Goal: Information Seeking & Learning: Learn about a topic

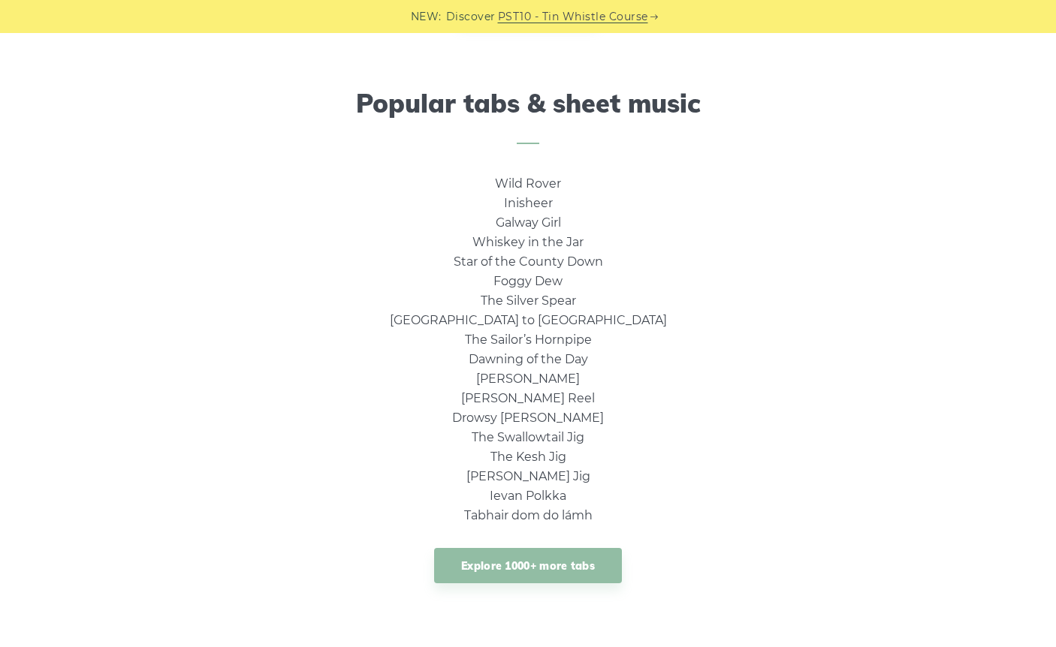
scroll to position [950, 0]
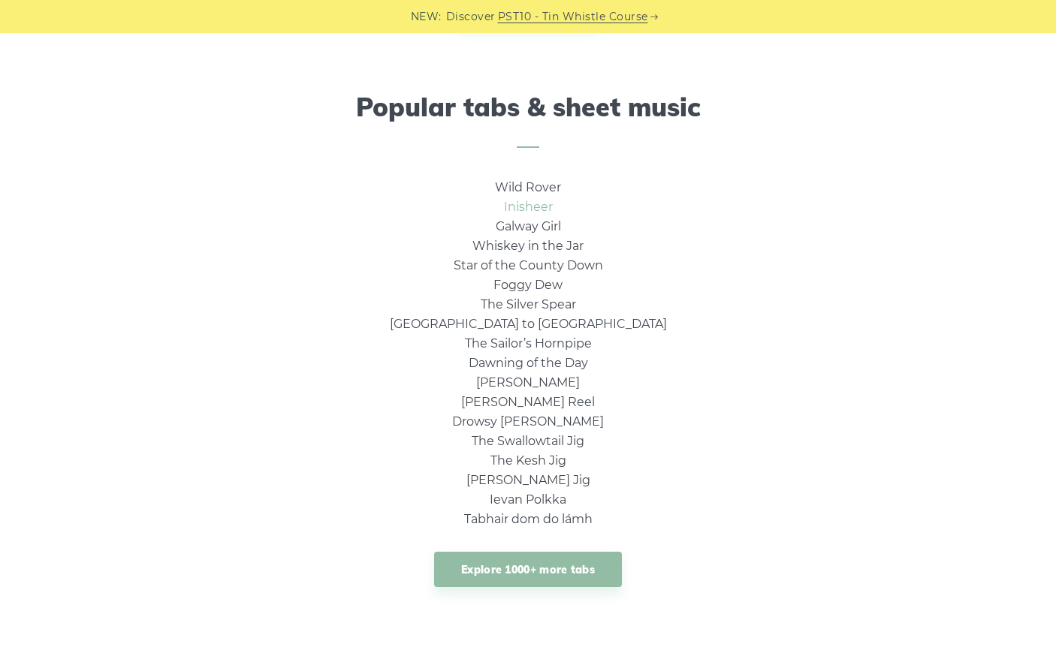
click at [529, 213] on li "Inisheer" at bounding box center [528, 207] width 277 height 20
click at [529, 207] on link "Inisheer" at bounding box center [528, 207] width 49 height 14
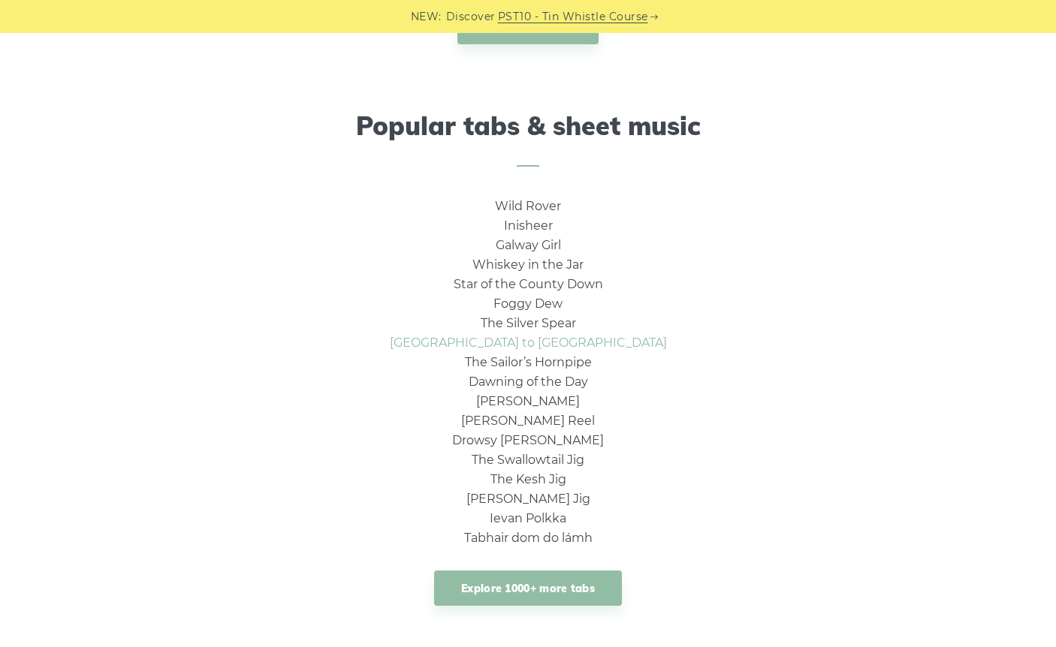
scroll to position [928, 0]
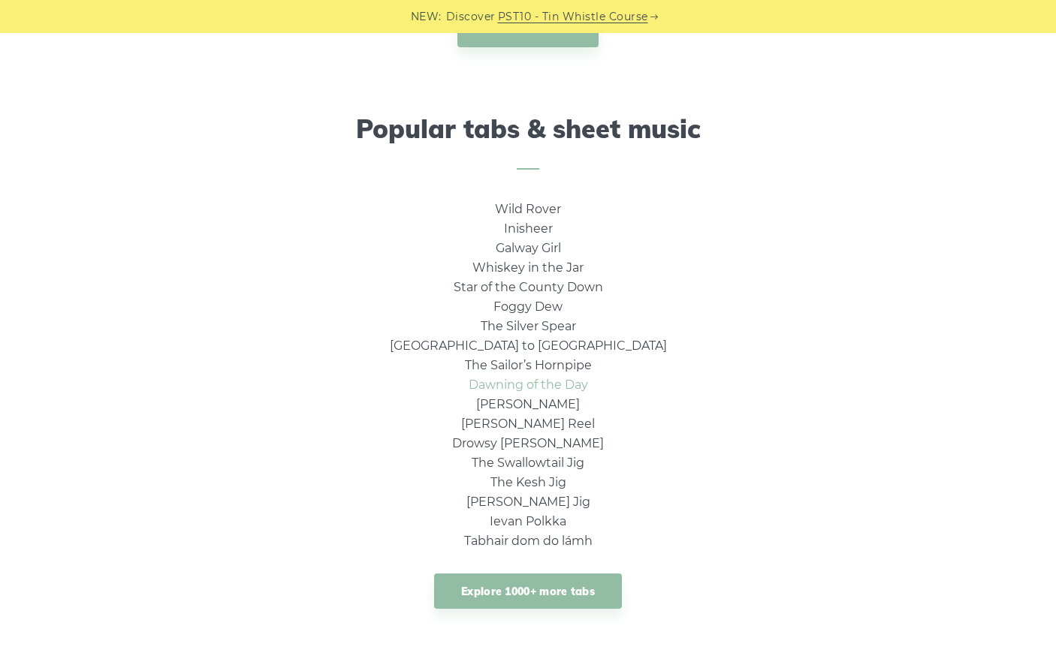
click at [558, 378] on link "Dawning of the Day" at bounding box center [527, 385] width 119 height 14
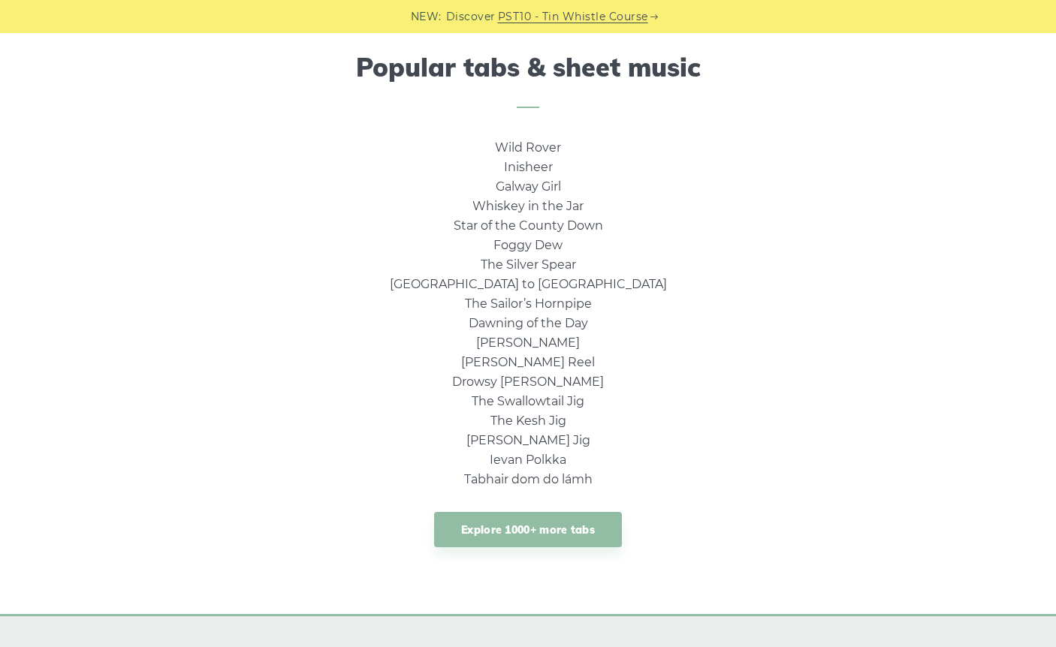
scroll to position [989, 0]
click at [560, 527] on link "Explore 1000+ more tabs" at bounding box center [528, 530] width 188 height 35
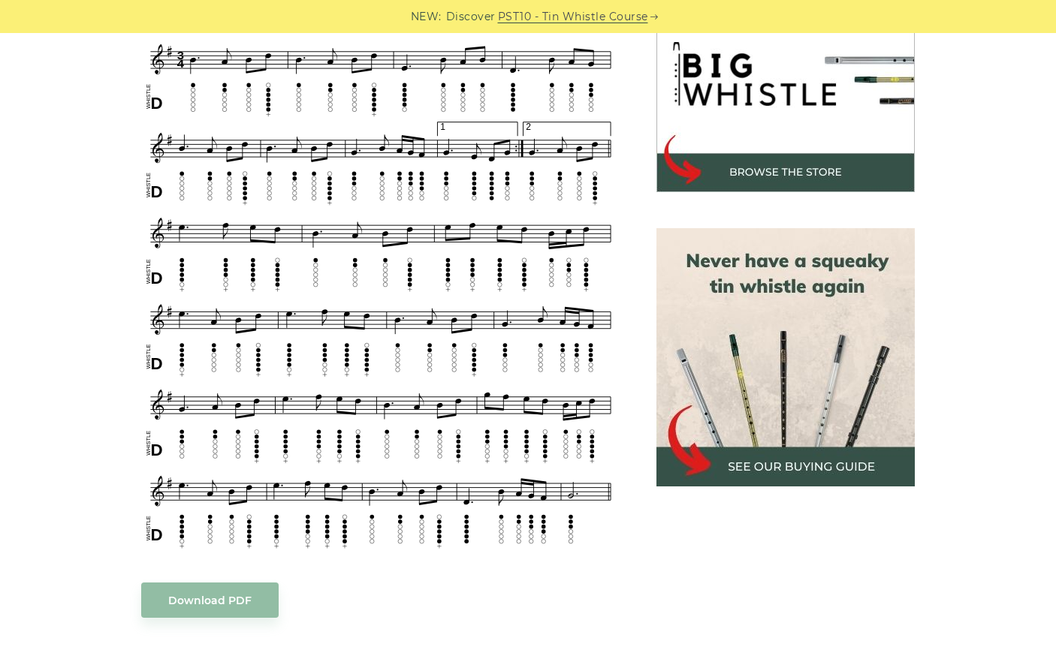
scroll to position [505, 0]
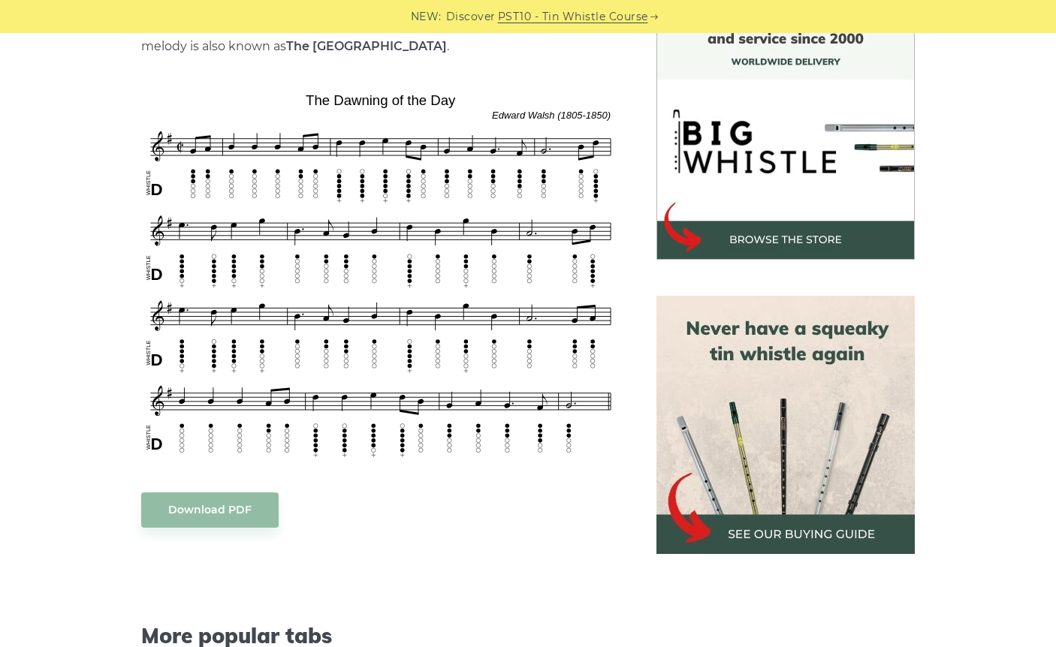
scroll to position [432, 0]
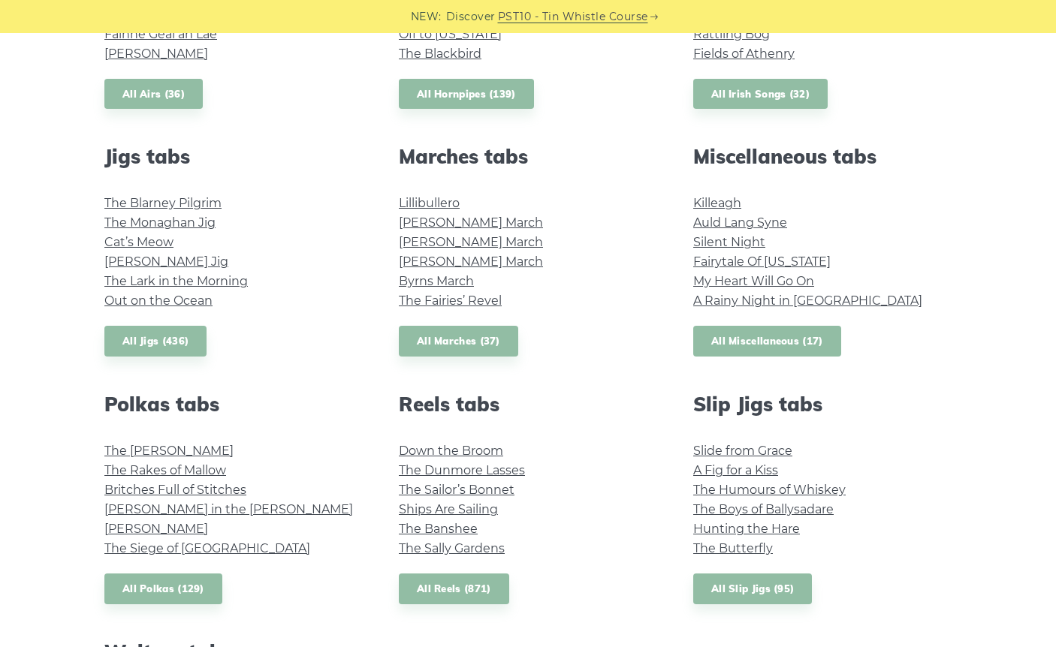
scroll to position [757, 0]
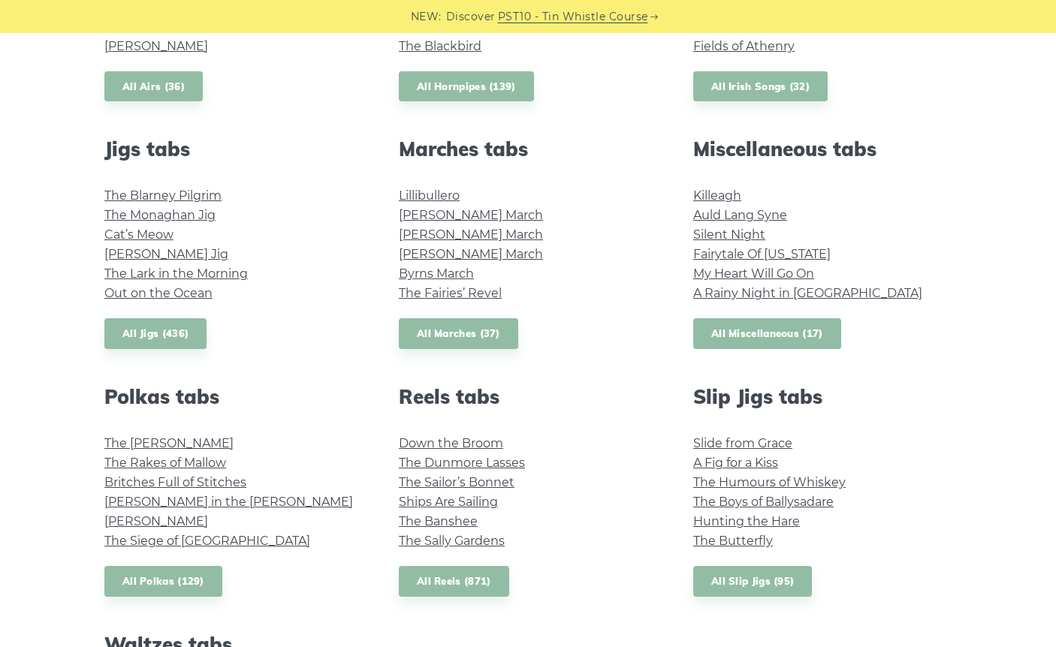
click at [766, 339] on link "All Miscellaneous (17)" at bounding box center [767, 333] width 148 height 31
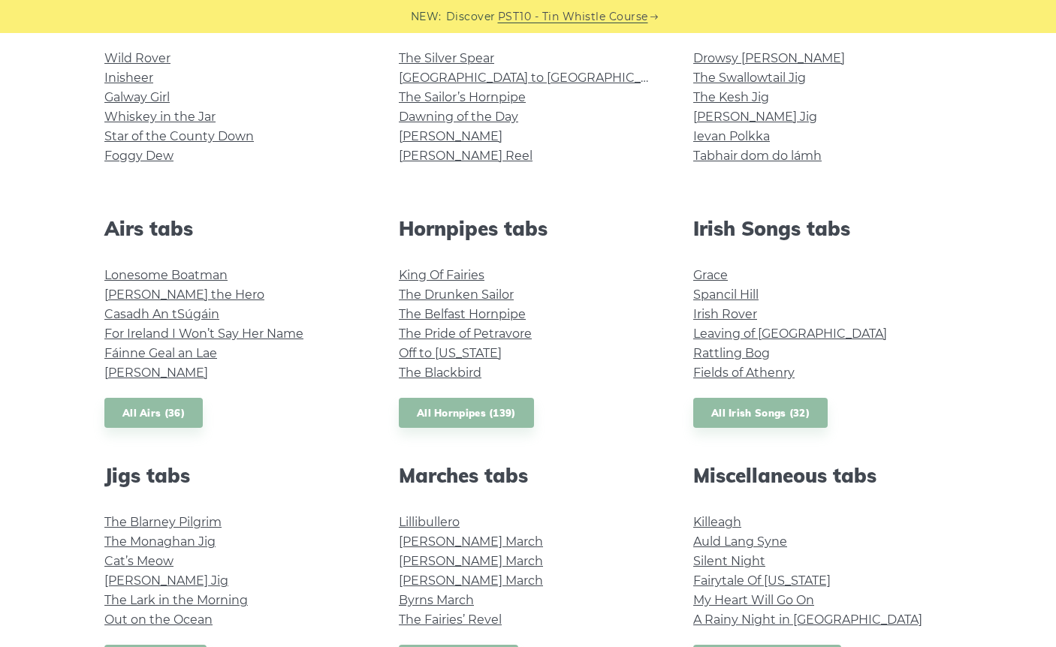
scroll to position [425, 0]
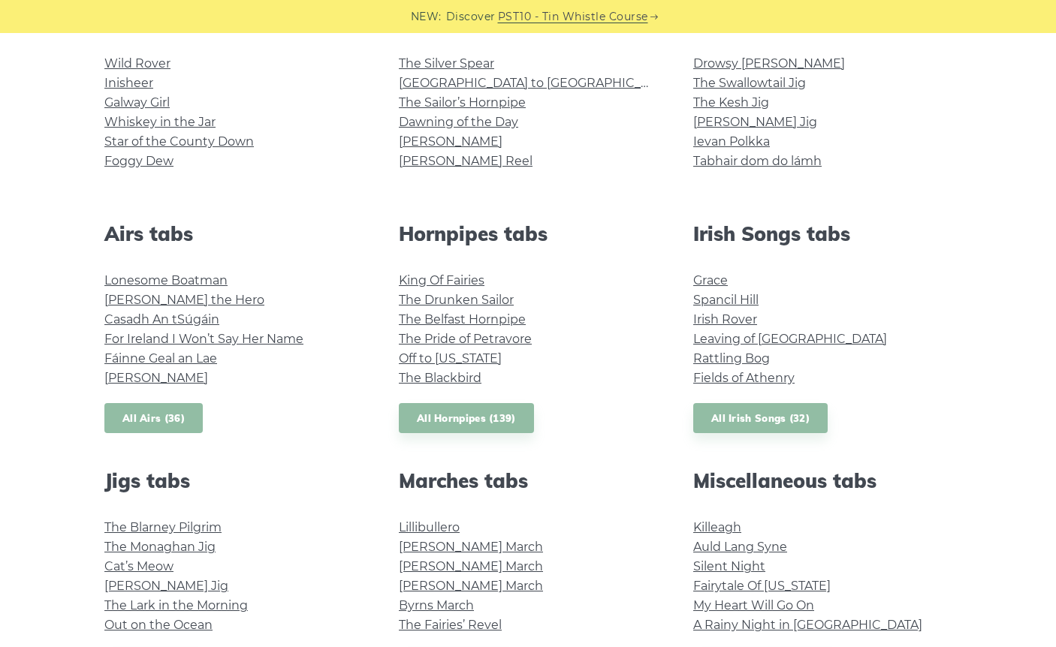
click at [150, 413] on link "All Airs (36)" at bounding box center [153, 418] width 98 height 31
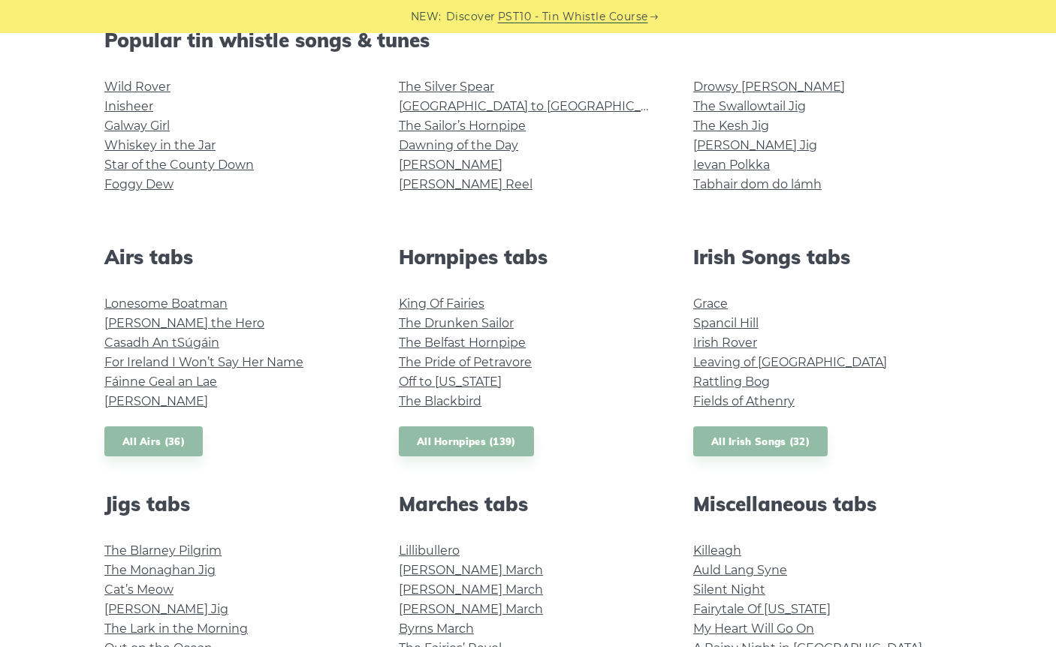
scroll to position [396, 0]
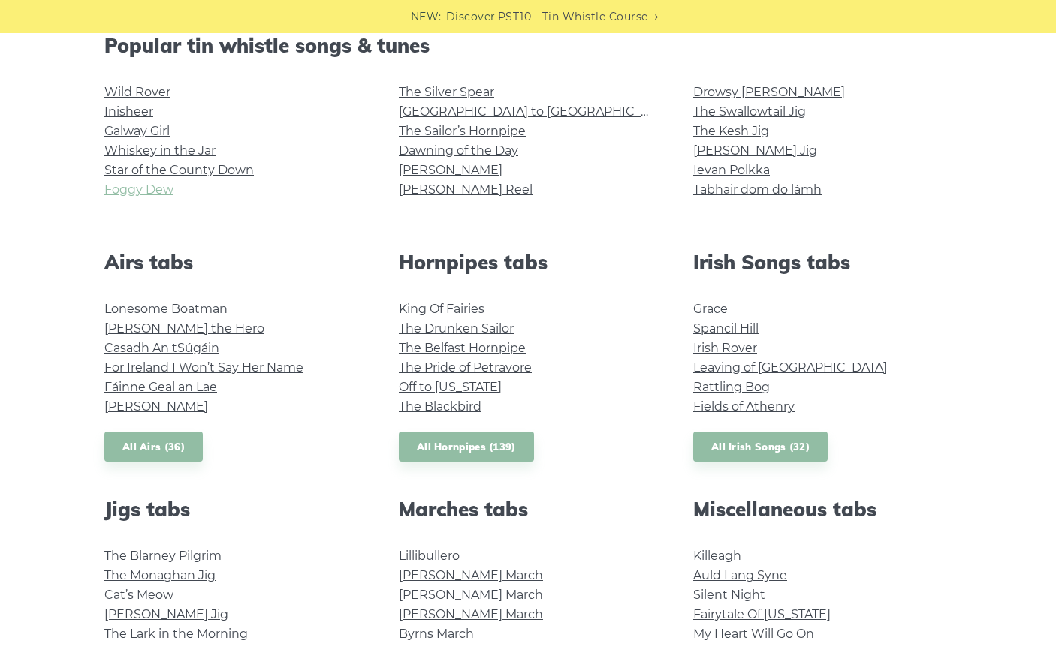
click at [120, 188] on link "Foggy Dew" at bounding box center [138, 189] width 69 height 14
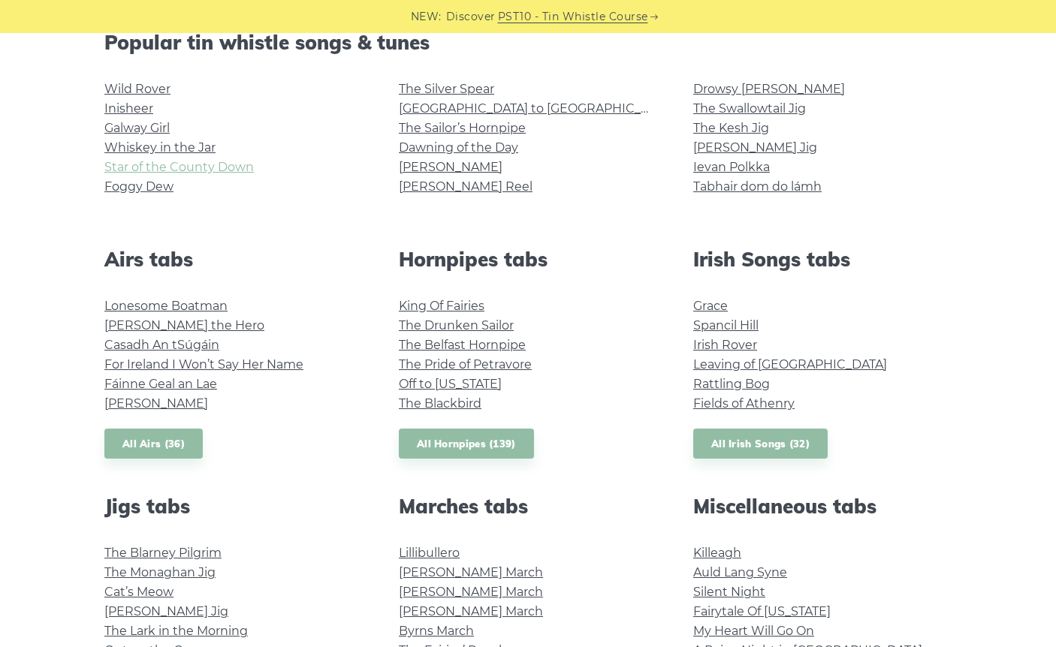
click at [176, 170] on link "Star of the County Down" at bounding box center [178, 167] width 149 height 14
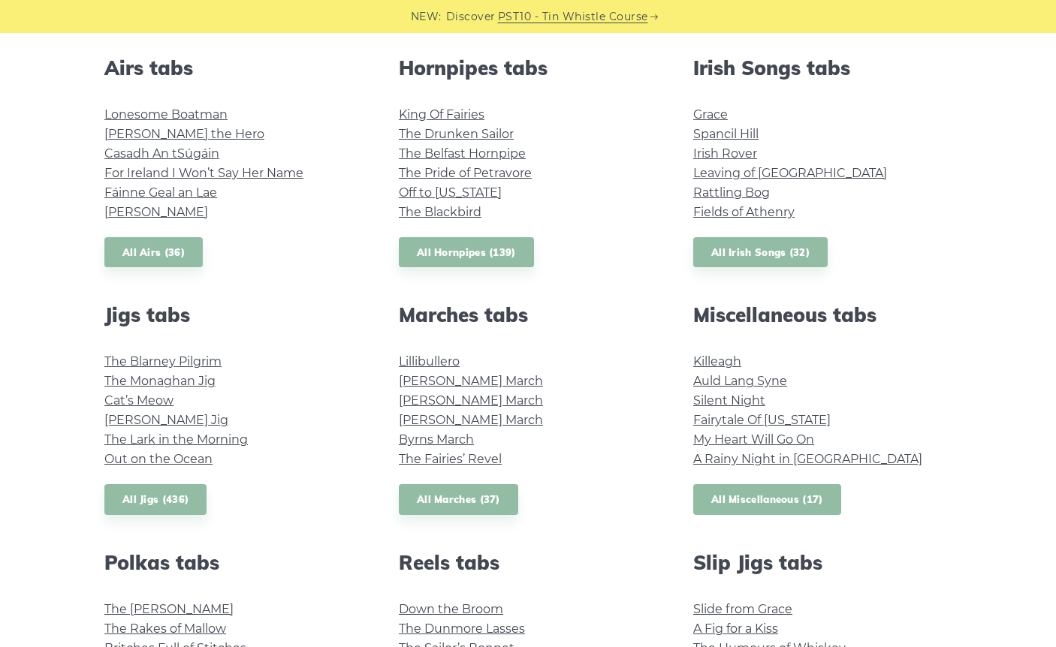
scroll to position [649, 0]
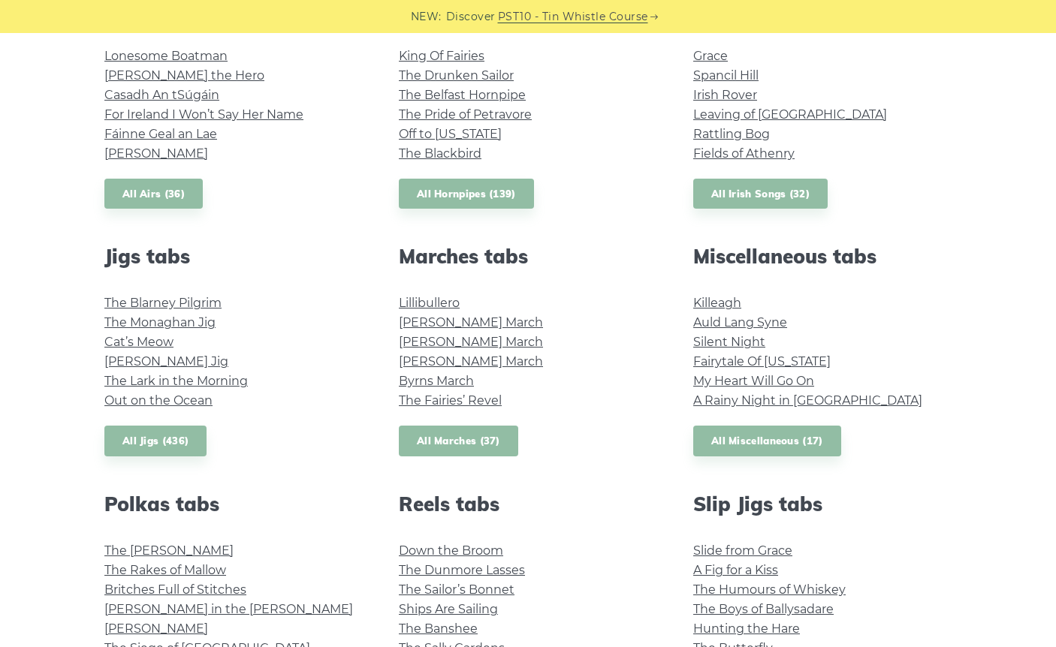
click at [488, 434] on link "All Marches (37)" at bounding box center [458, 441] width 119 height 31
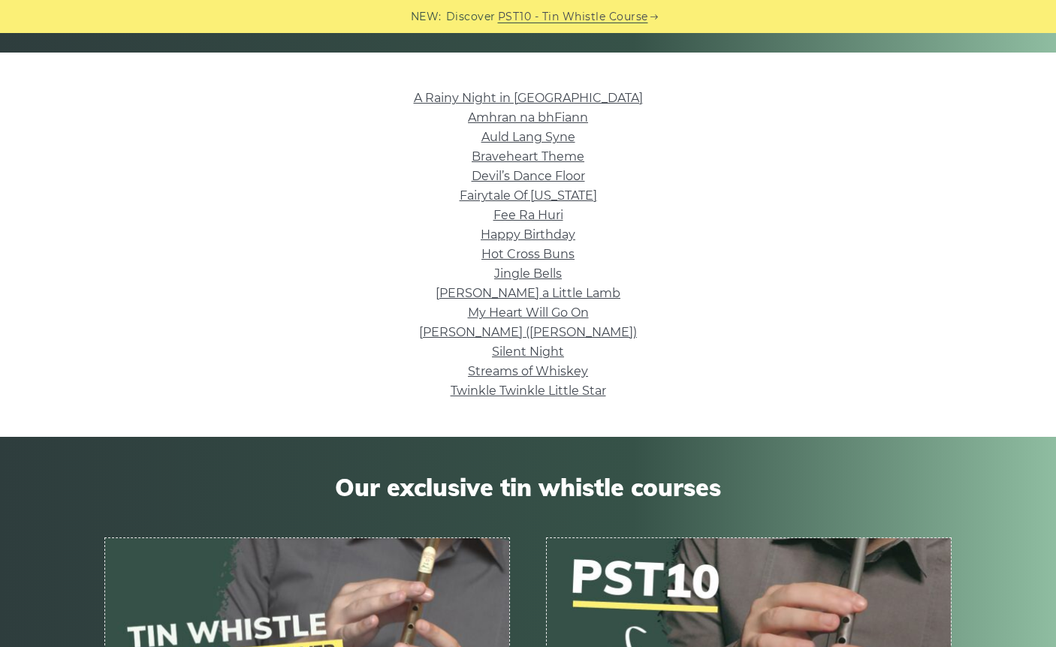
scroll to position [342, 0]
click at [553, 312] on link "My Heart Will Go On" at bounding box center [528, 313] width 121 height 14
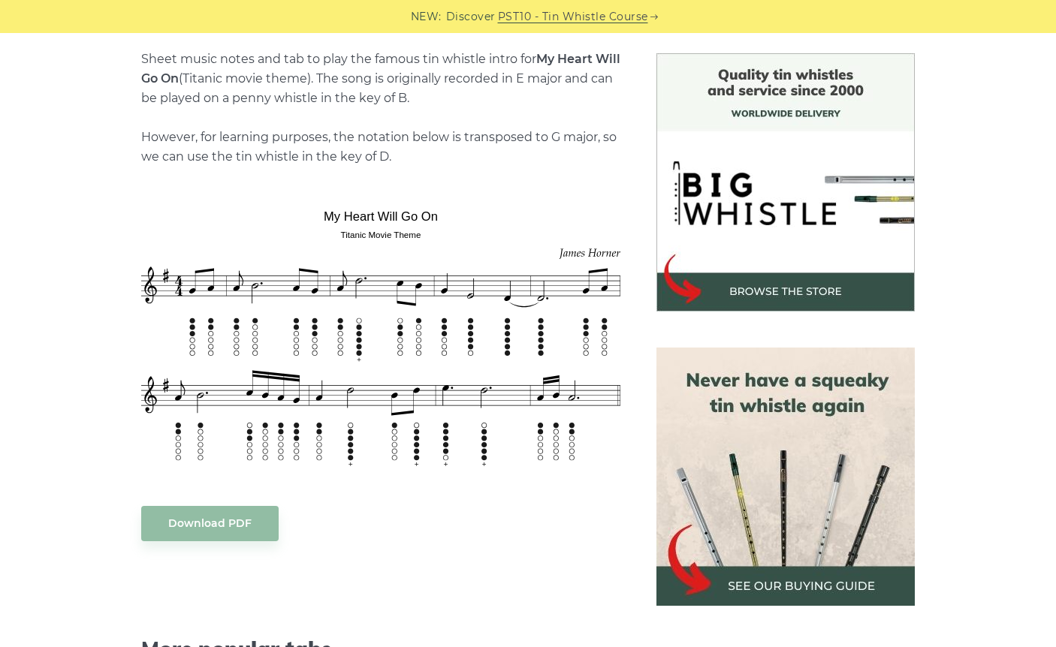
scroll to position [378, 0]
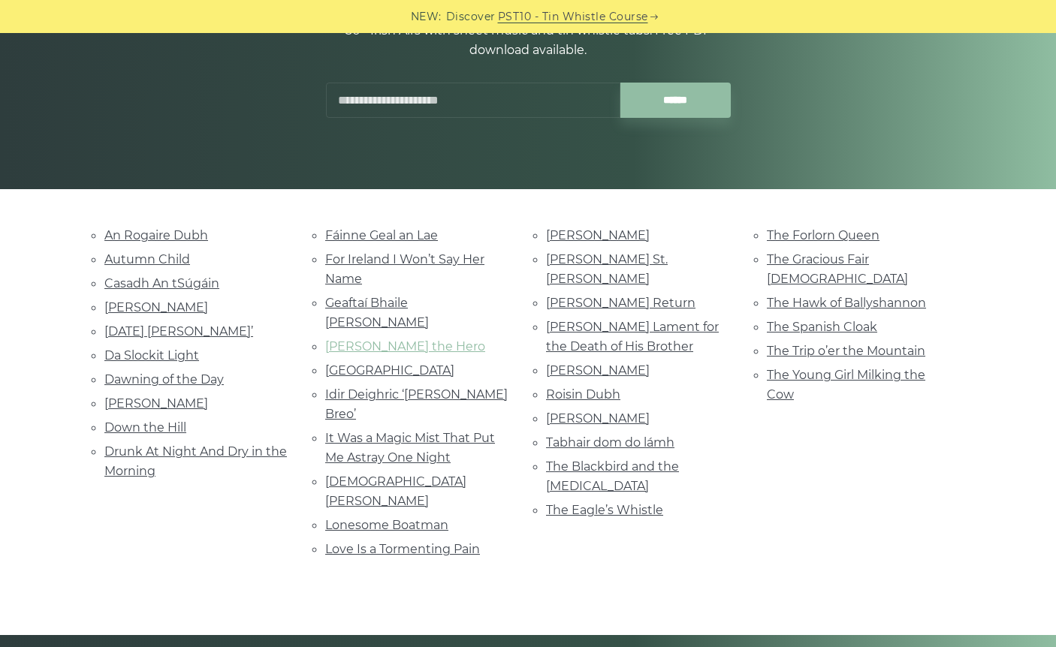
scroll to position [205, 0]
click at [410, 339] on link "Hector the Hero" at bounding box center [405, 346] width 160 height 14
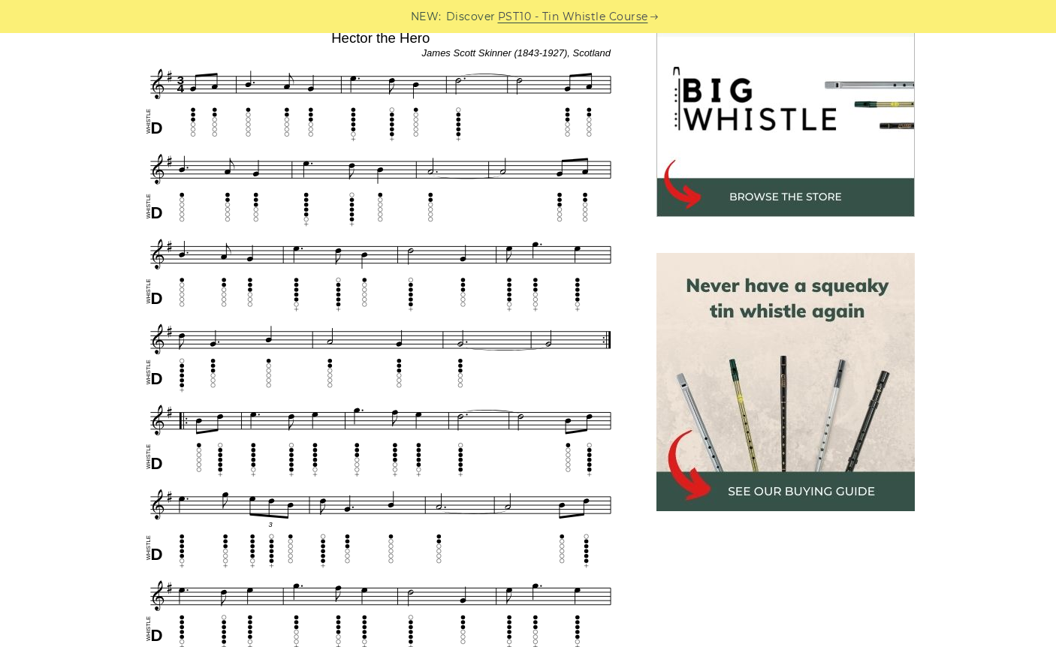
scroll to position [474, 0]
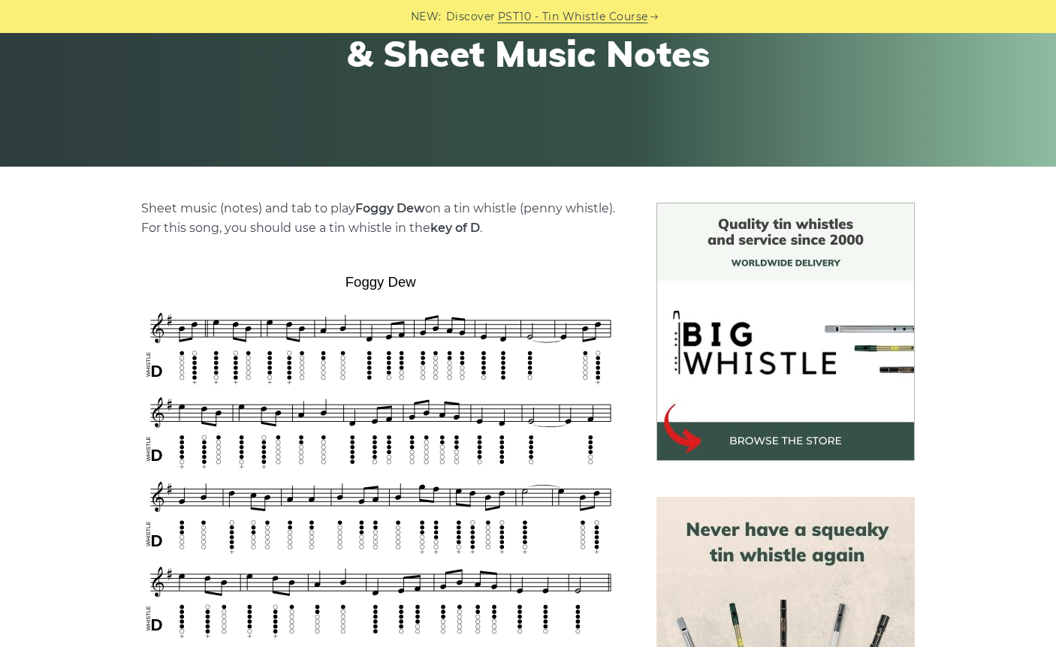
scroll to position [234, 0]
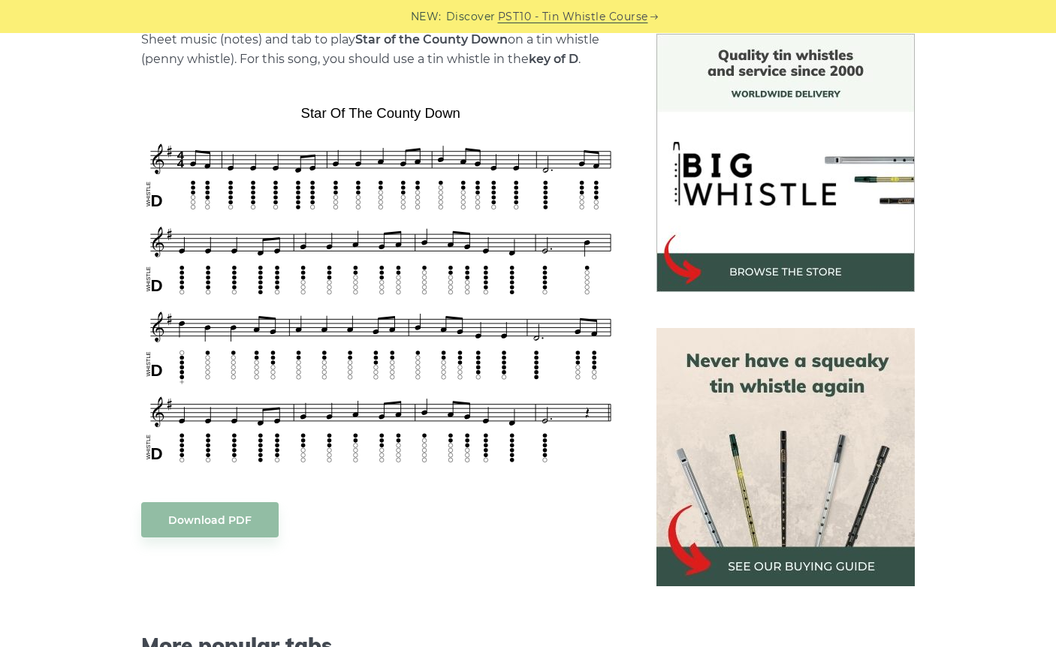
scroll to position [392, 0]
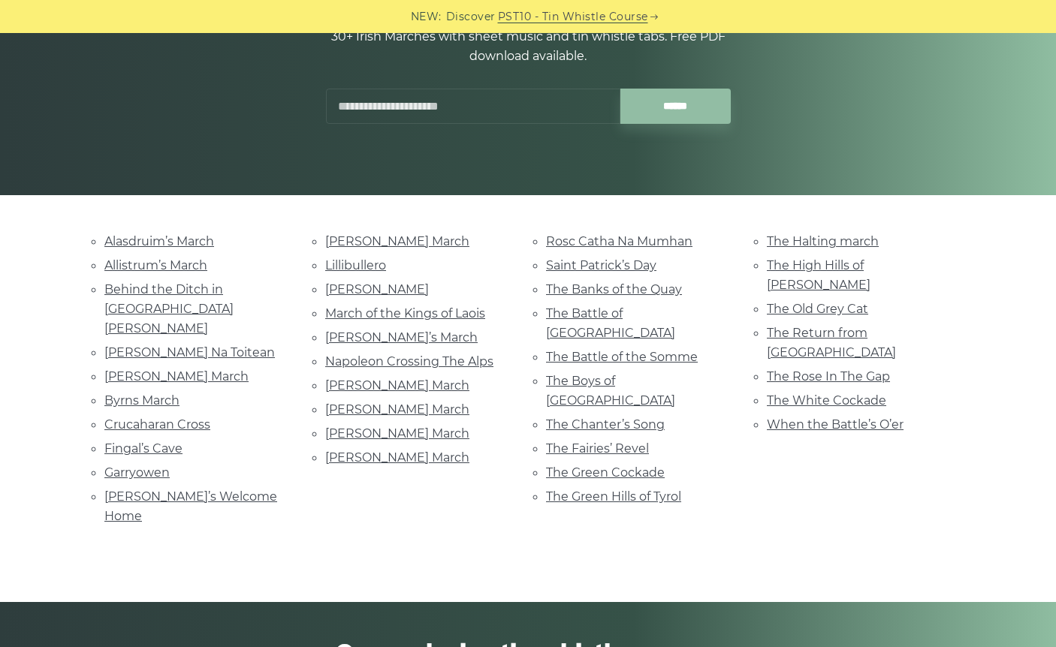
scroll to position [199, 1]
click at [818, 417] on link "When the Battle’s O’er" at bounding box center [835, 424] width 137 height 14
click at [650, 489] on link "The Green Hills of Tyrol" at bounding box center [613, 496] width 135 height 14
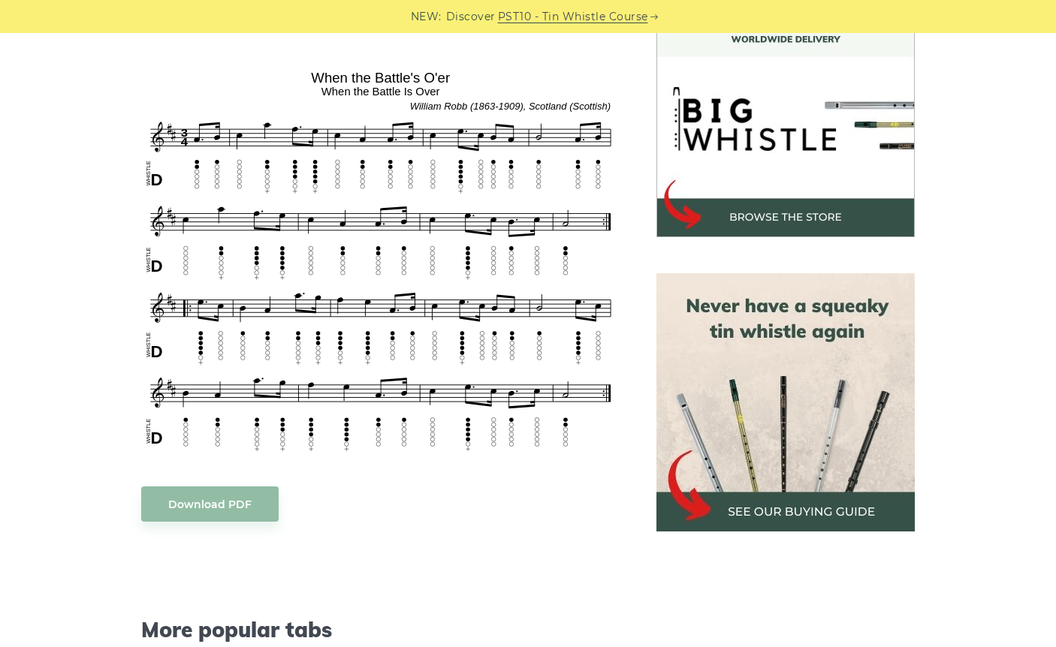
scroll to position [467, 0]
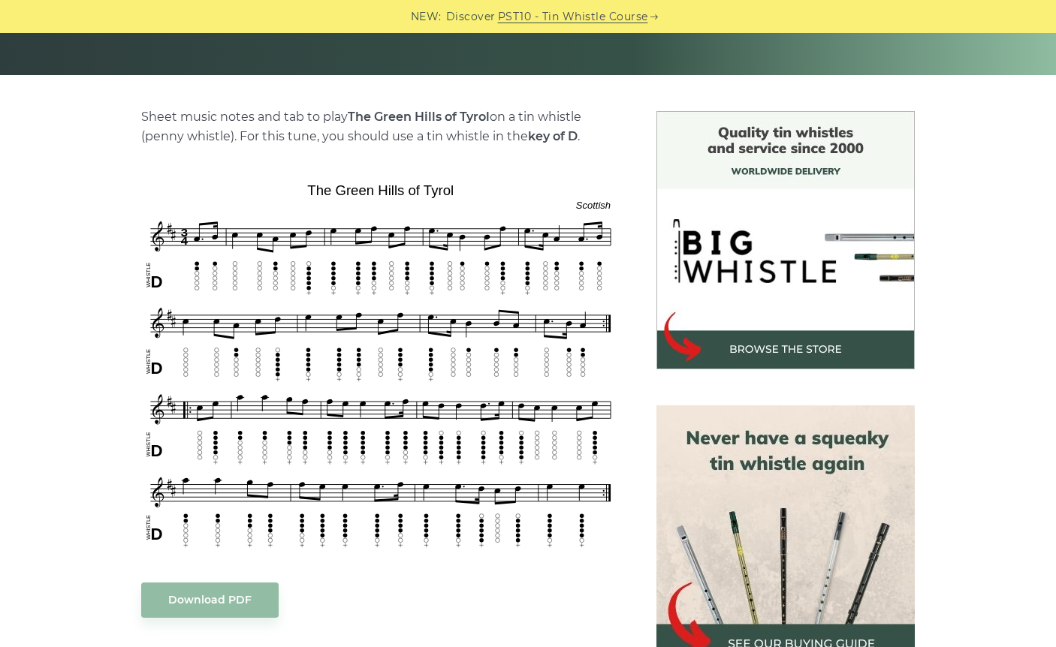
scroll to position [339, 0]
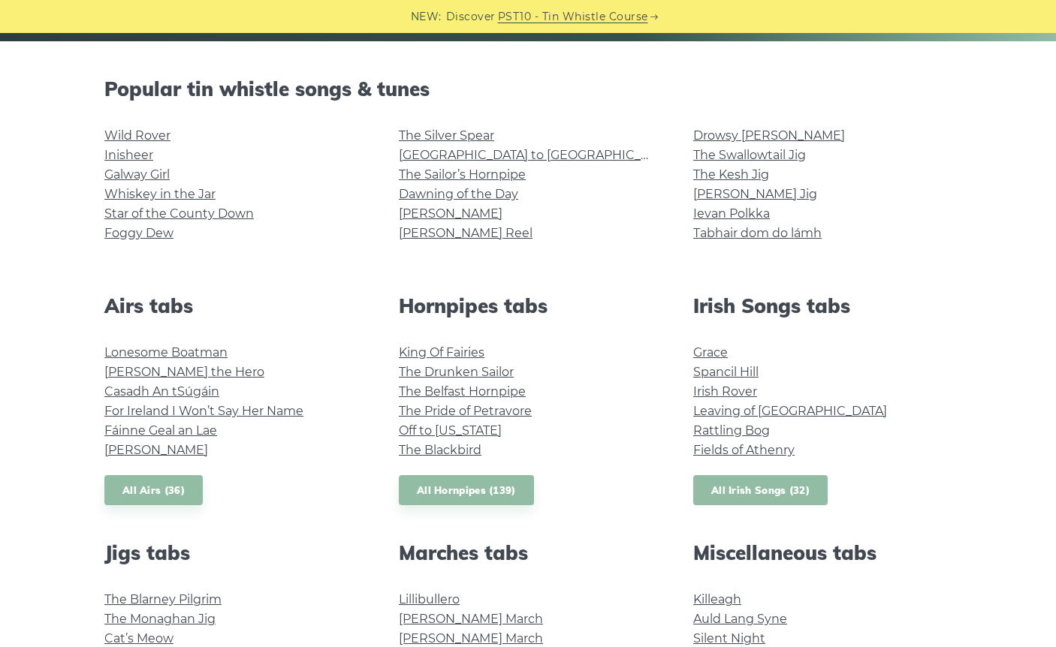
scroll to position [370, 0]
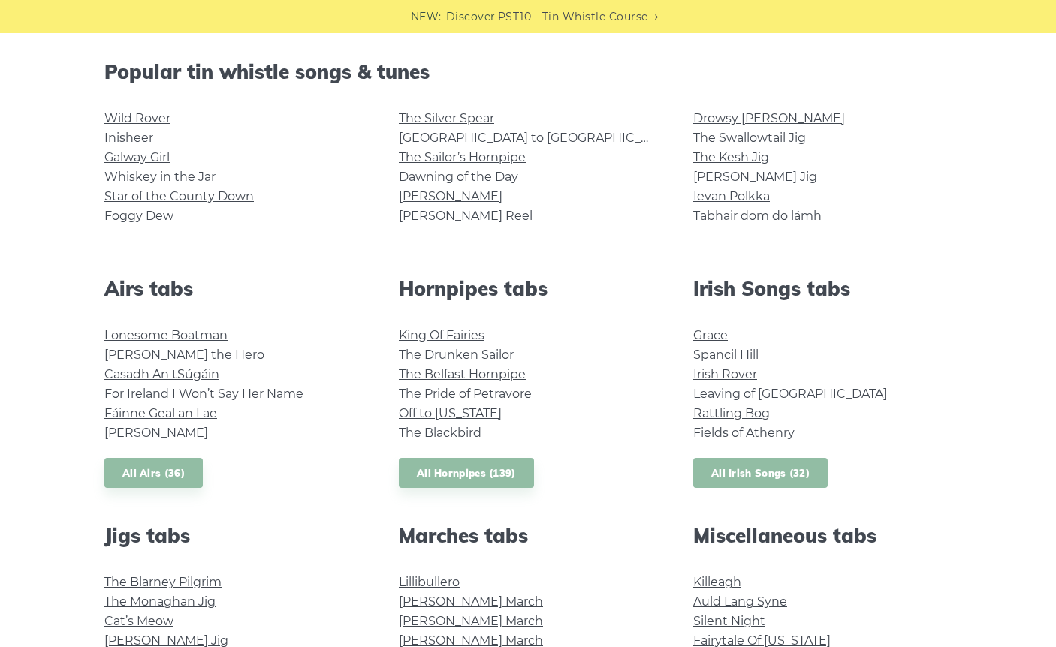
click at [774, 462] on link "All Irish Songs (32)" at bounding box center [760, 473] width 134 height 31
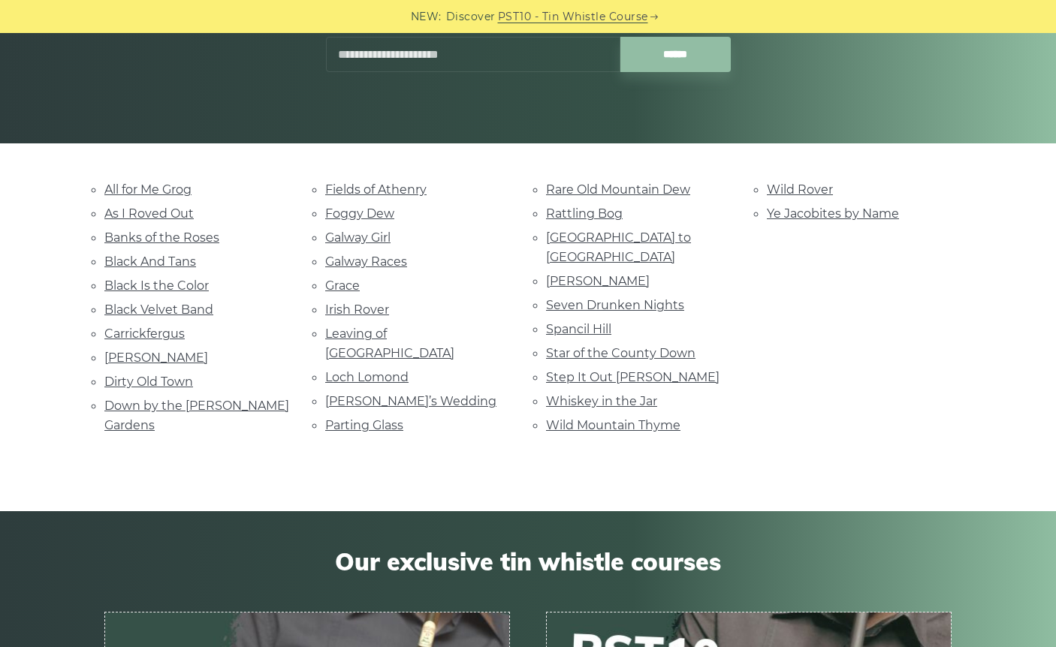
scroll to position [251, 0]
click at [375, 418] on link "Parting Glass" at bounding box center [364, 425] width 78 height 14
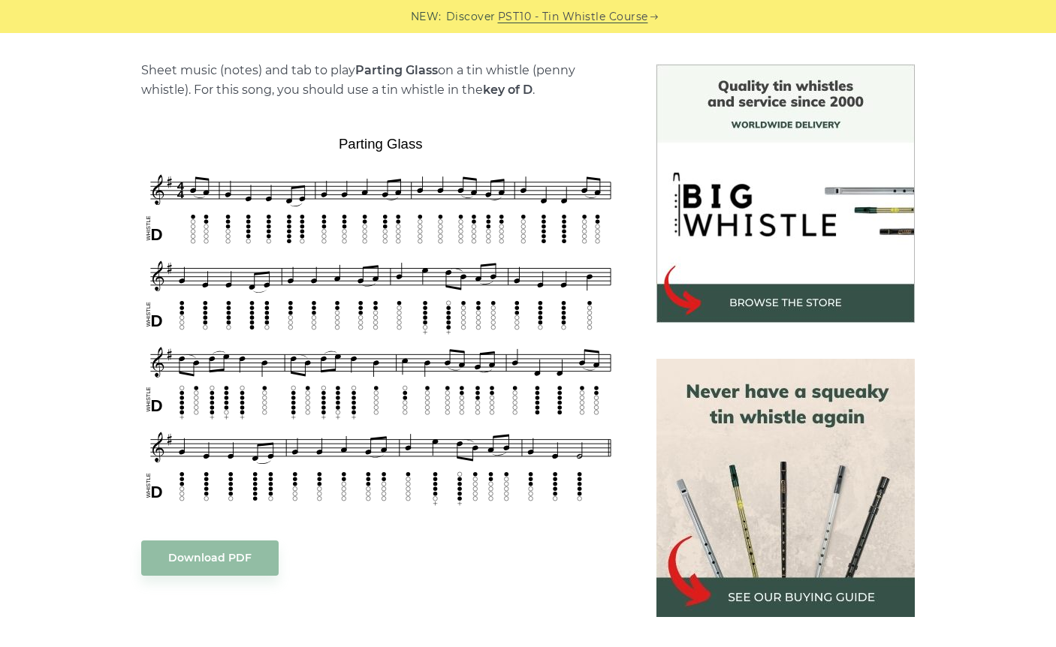
scroll to position [369, 0]
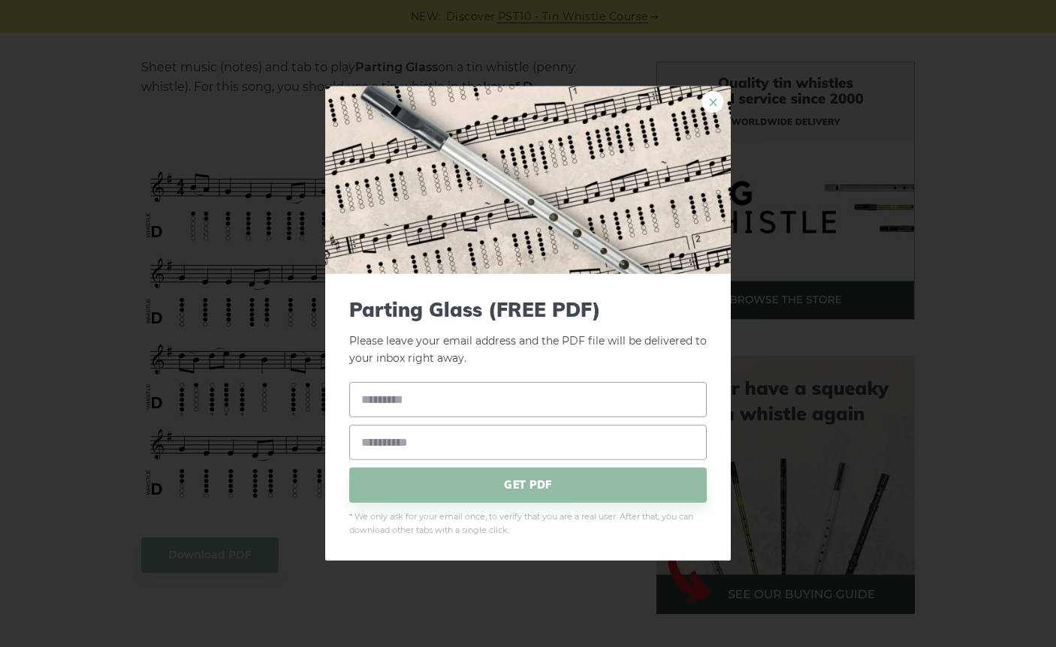
click at [717, 102] on link "×" at bounding box center [712, 102] width 23 height 23
